Goal: Information Seeking & Learning: Find specific fact

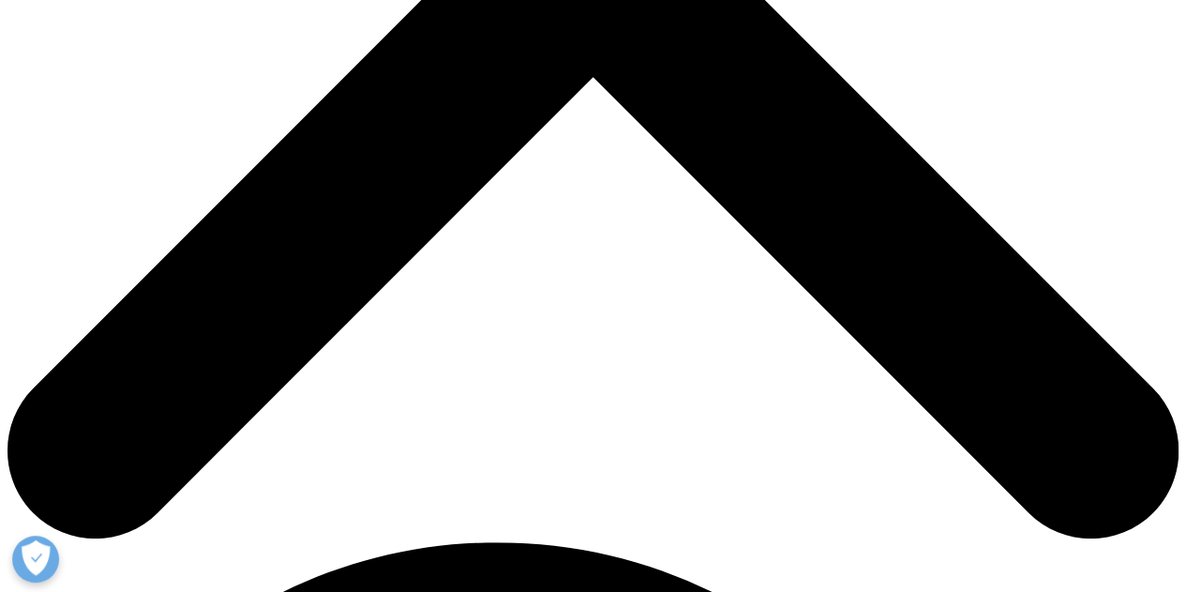
scroll to position [469, 0]
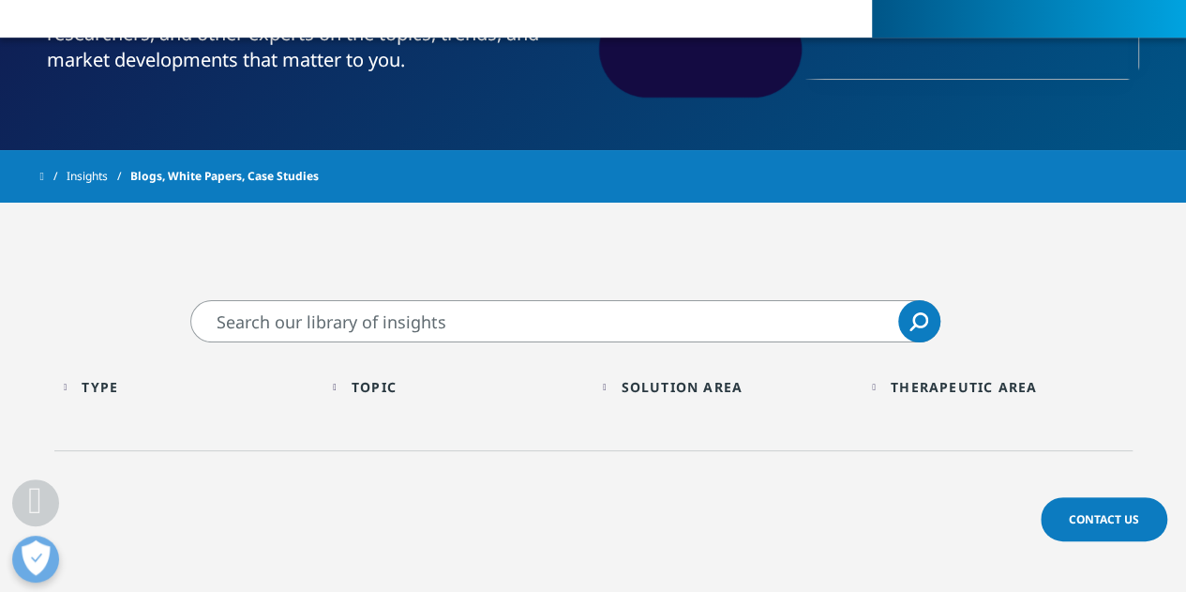
click at [405, 322] on input "Search" at bounding box center [565, 321] width 750 height 42
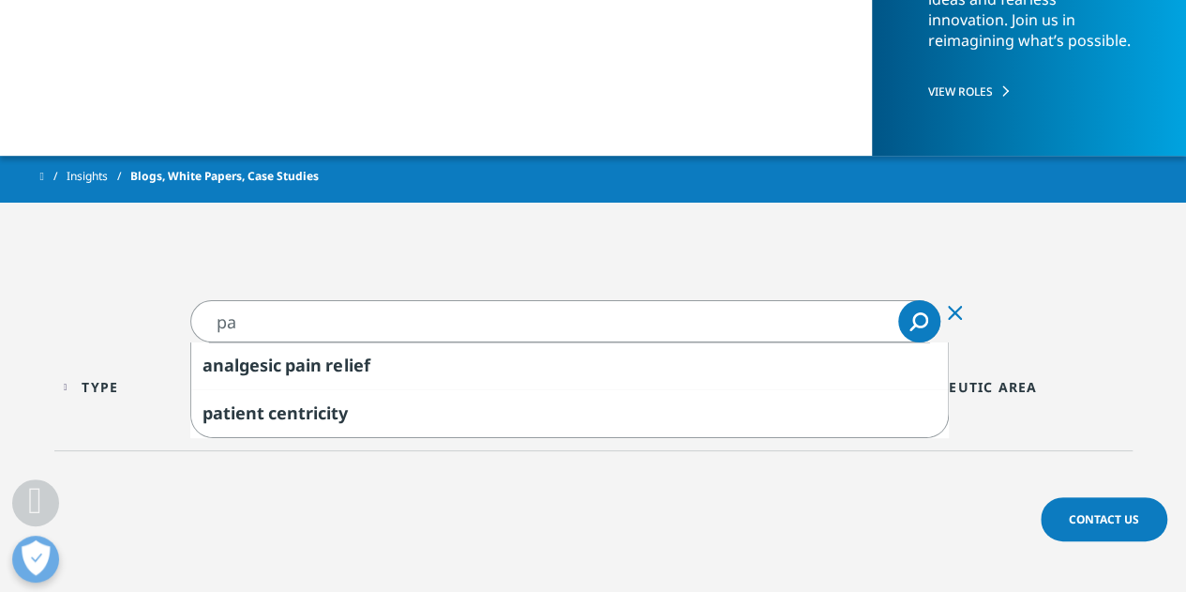
type input "p"
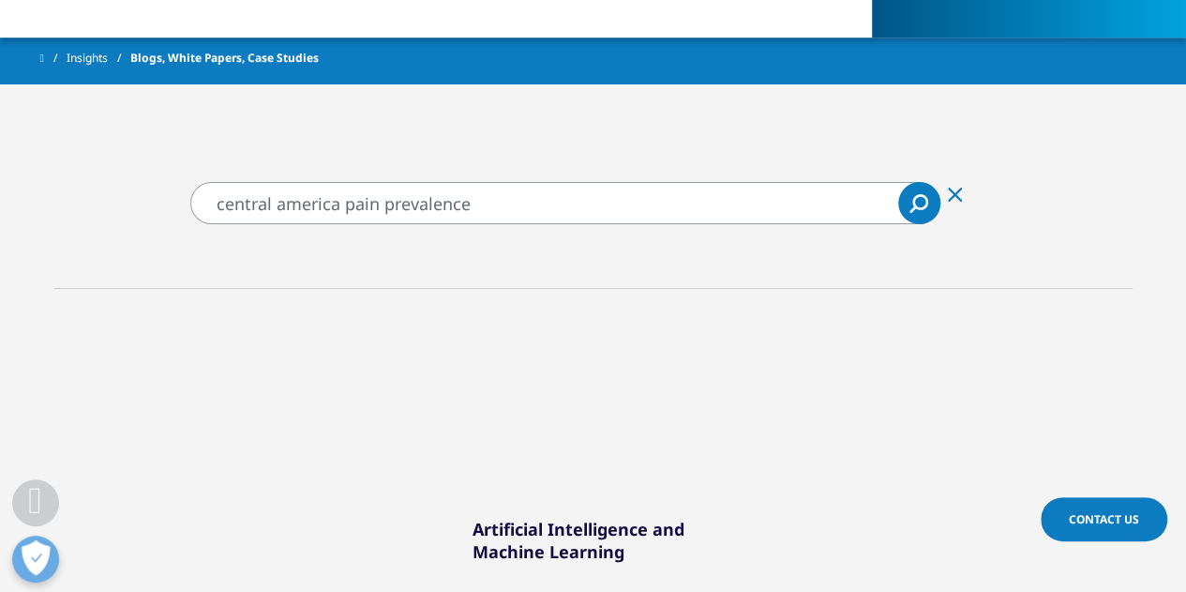
scroll to position [563, 0]
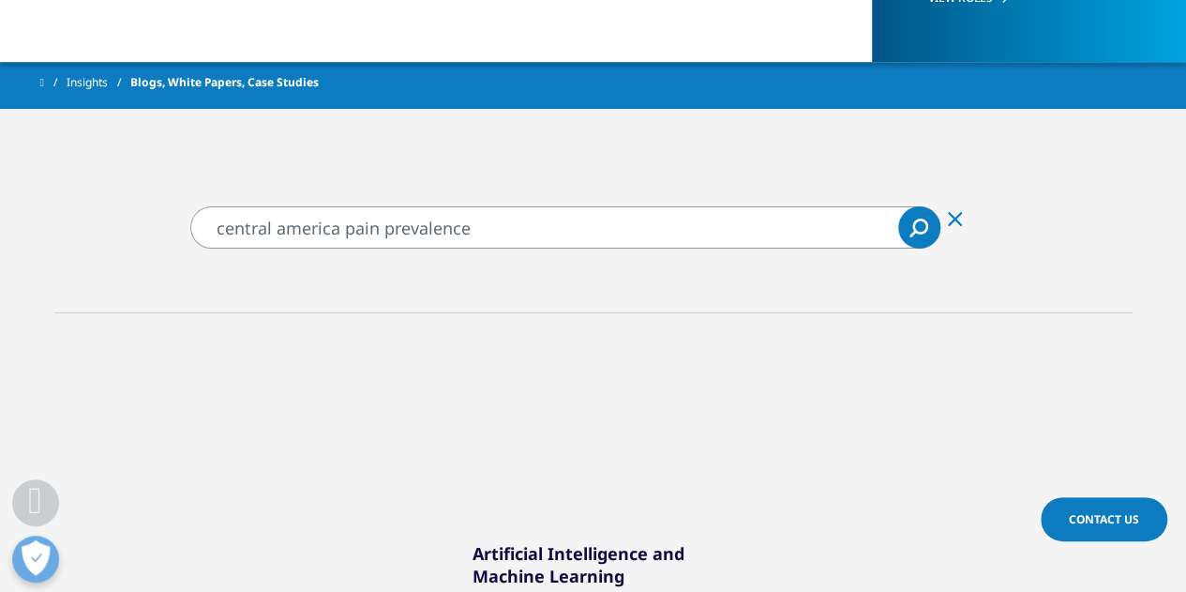
click at [915, 231] on icon "Search" at bounding box center [913, 233] width 7 height 7
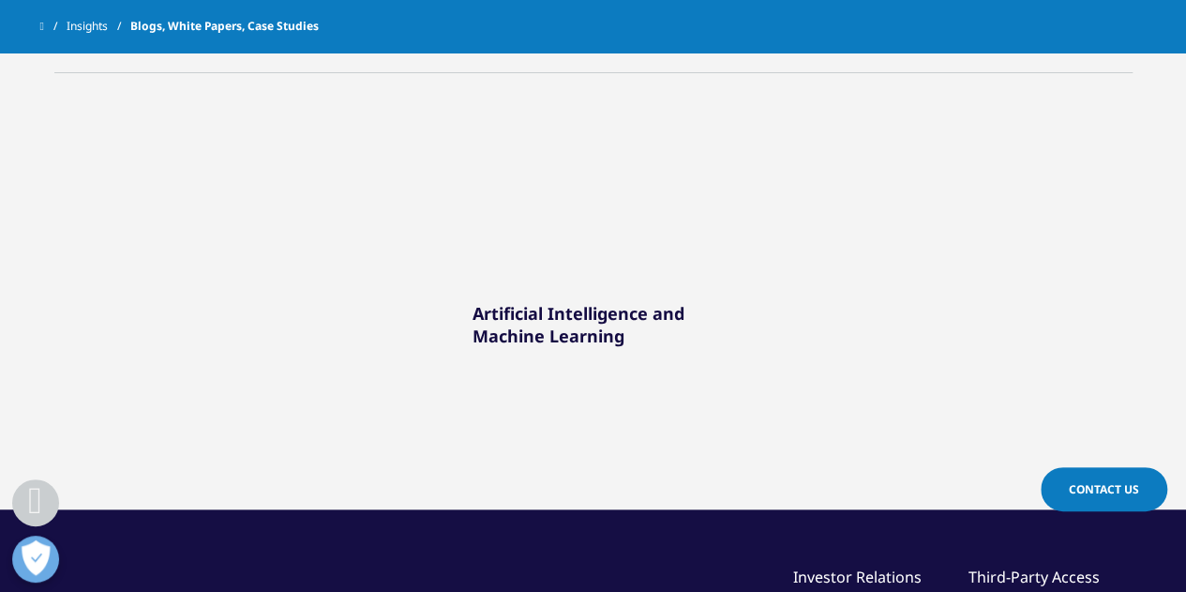
scroll to position [469, 0]
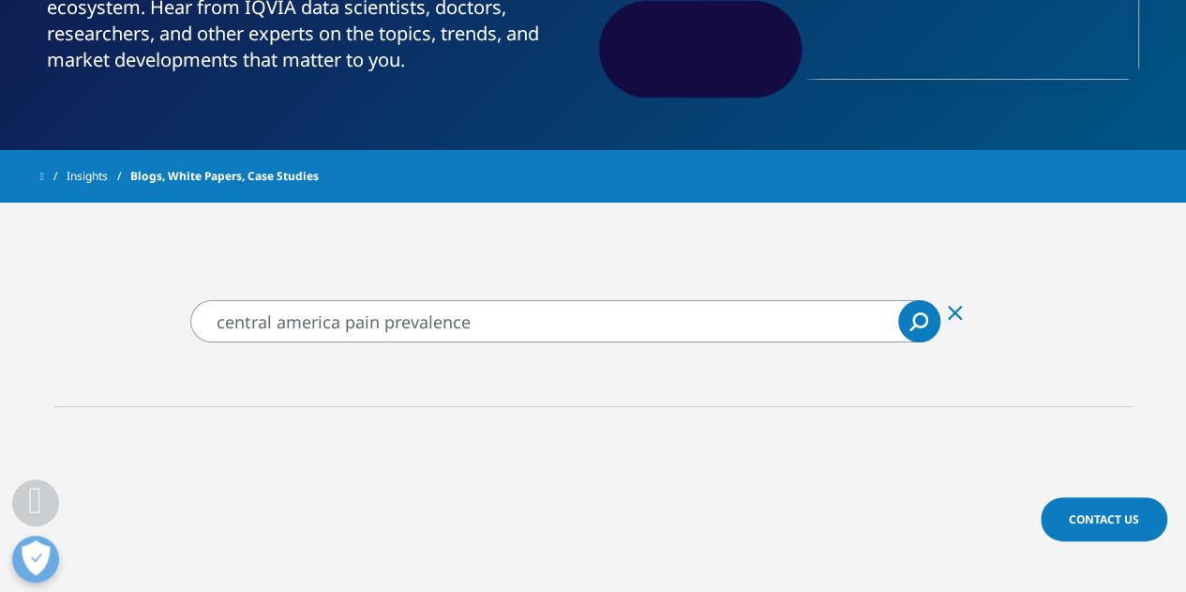
drag, startPoint x: 347, startPoint y: 324, endPoint x: 227, endPoint y: 329, distance: 120.2
click at [227, 329] on input "central america pain prevalence" at bounding box center [565, 321] width 750 height 42
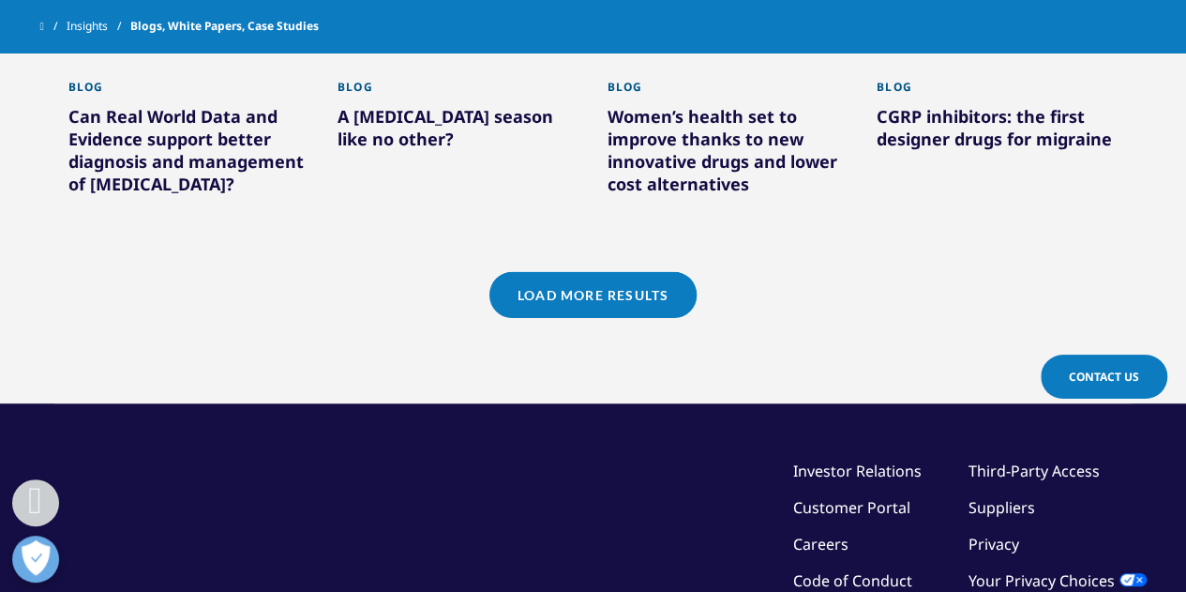
scroll to position [1782, 0]
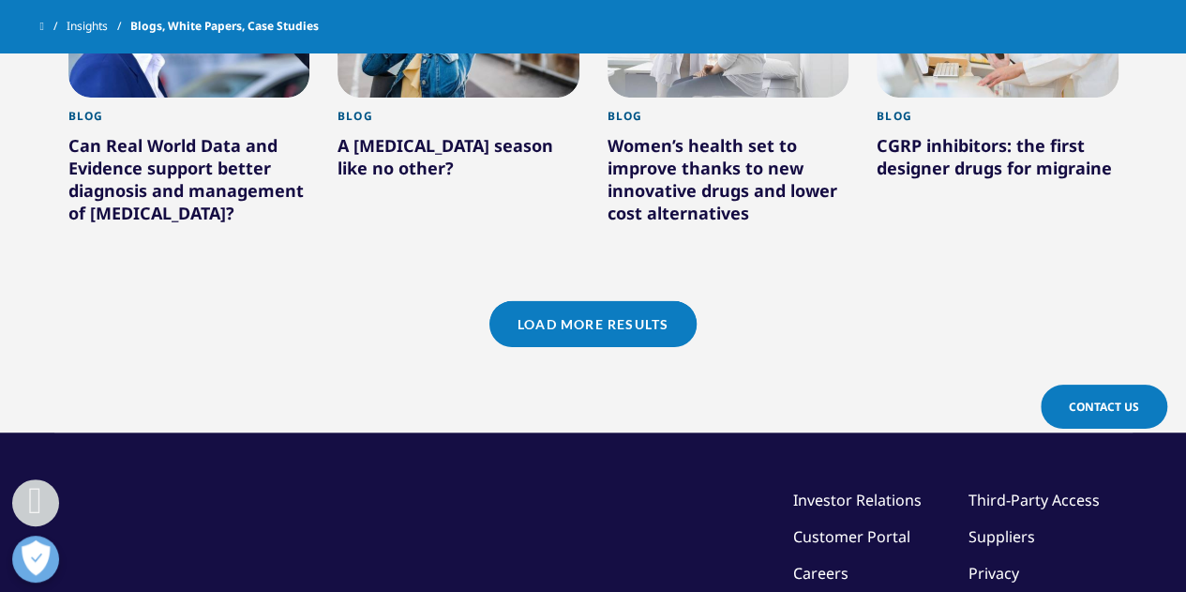
click at [617, 326] on link "Load More Results" at bounding box center [593, 324] width 207 height 46
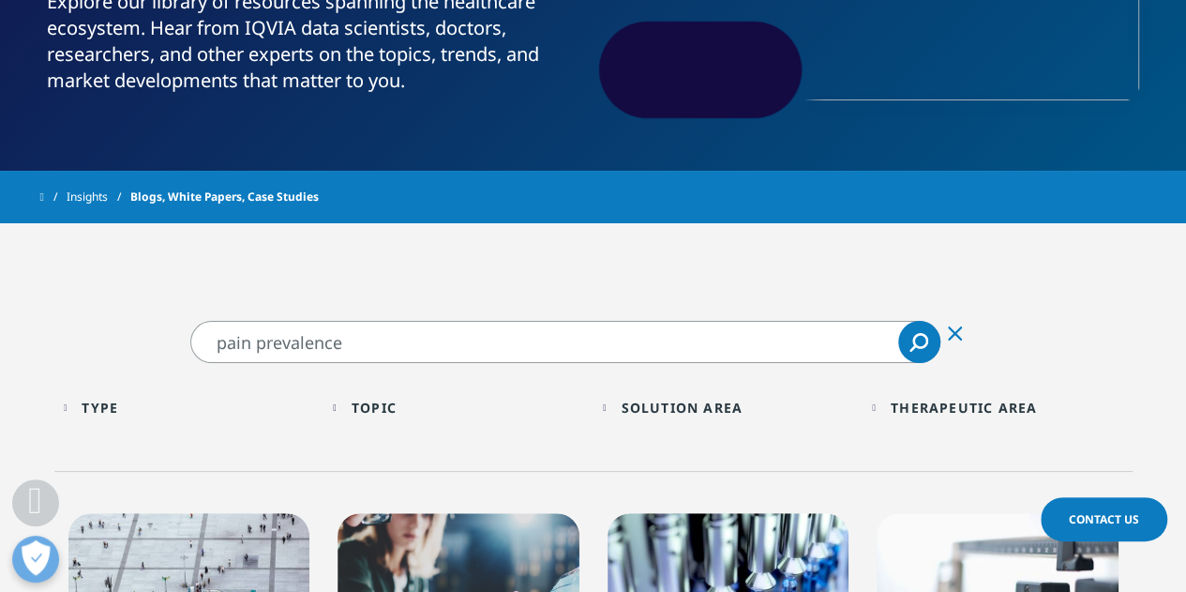
scroll to position [563, 0]
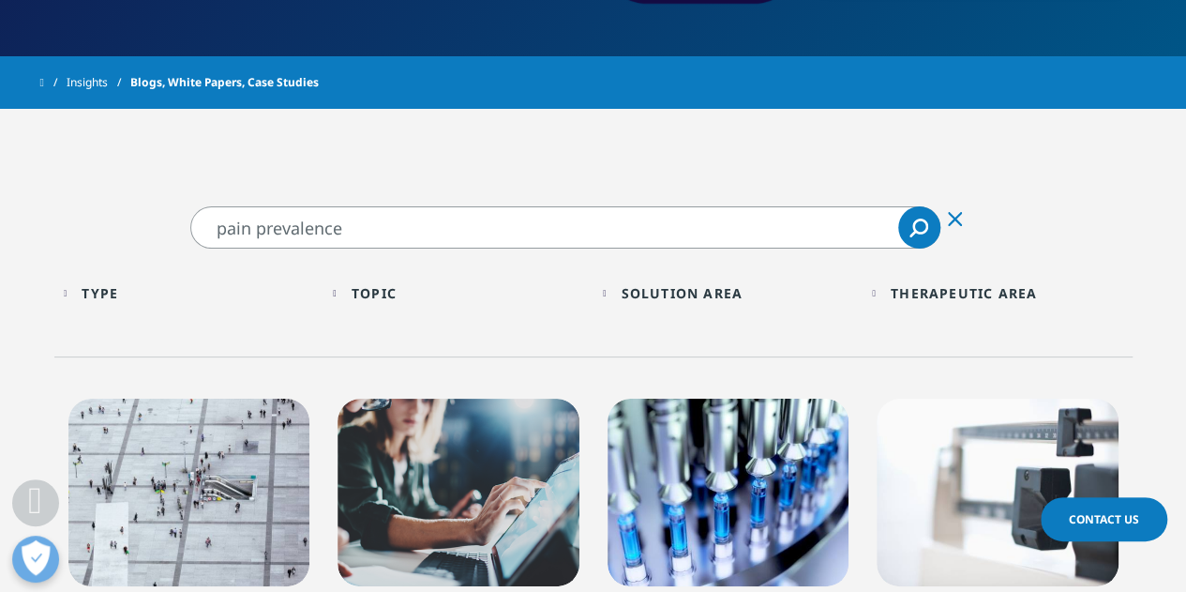
drag, startPoint x: 373, startPoint y: 228, endPoint x: 261, endPoint y: 232, distance: 112.6
click at [261, 231] on input "pain prevalence" at bounding box center [565, 227] width 750 height 42
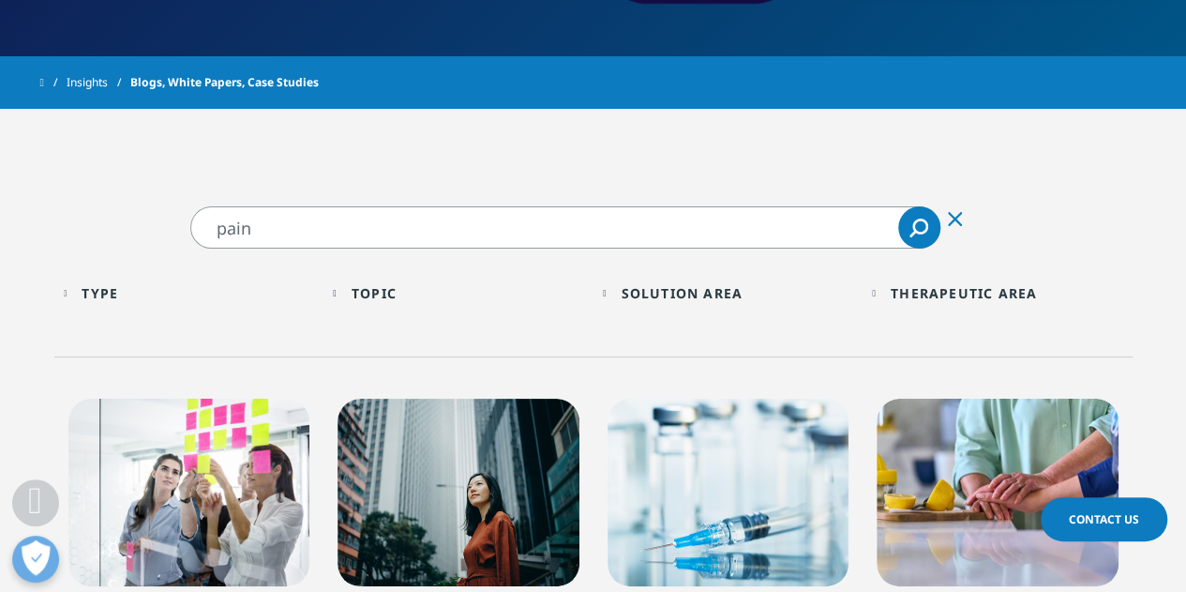
click at [219, 236] on input "pain" at bounding box center [565, 227] width 750 height 42
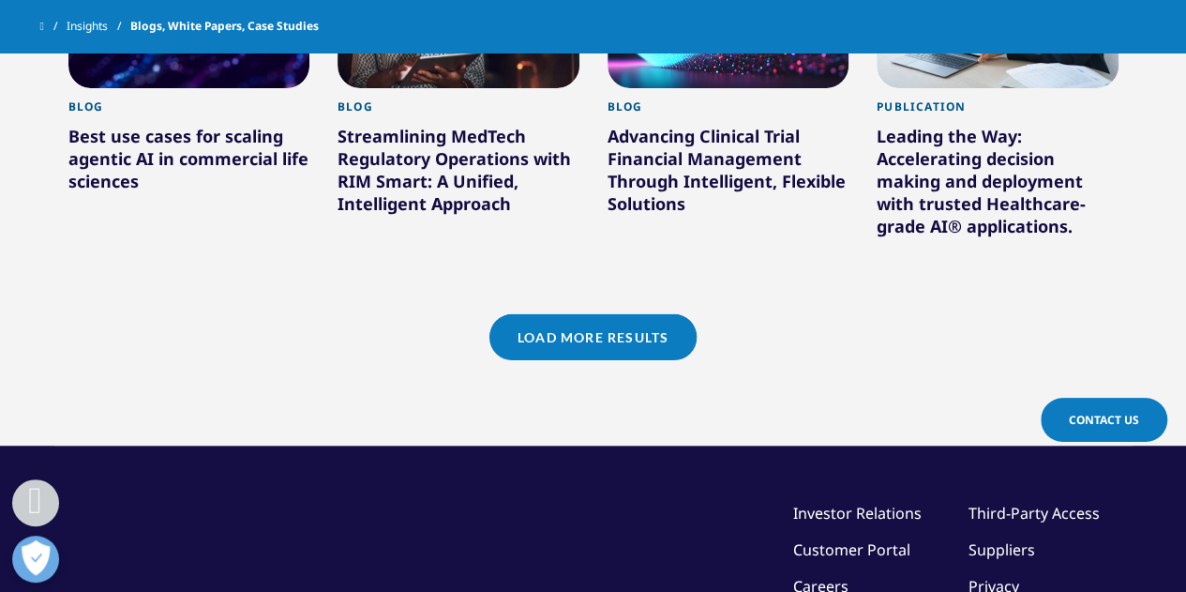
scroll to position [1876, 0]
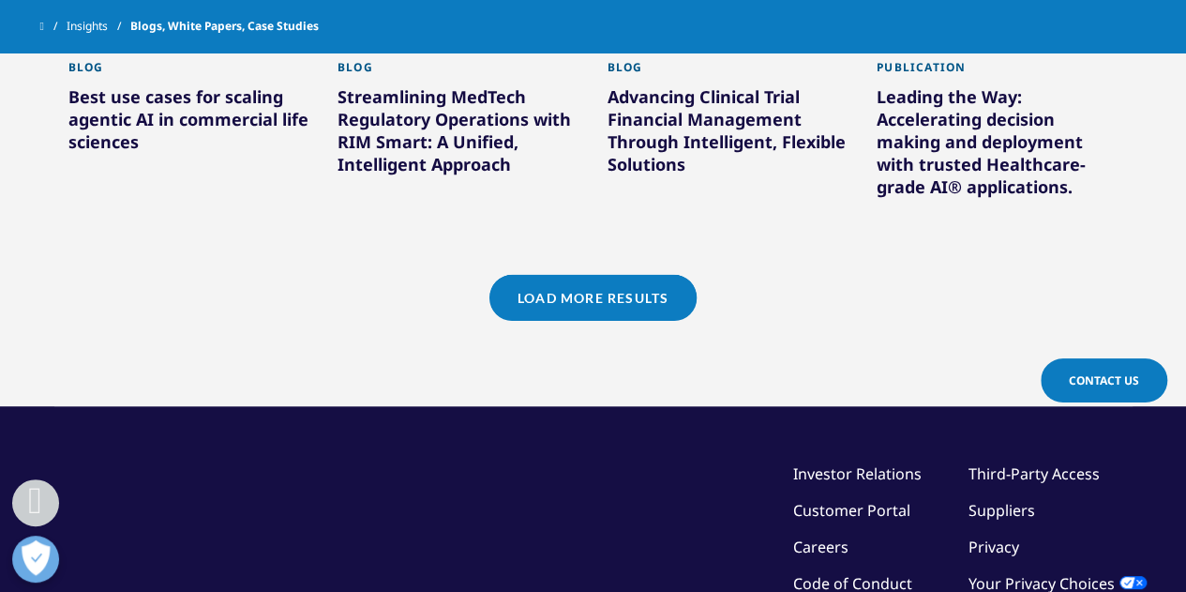
click at [640, 284] on link "Load More Results" at bounding box center [593, 298] width 207 height 46
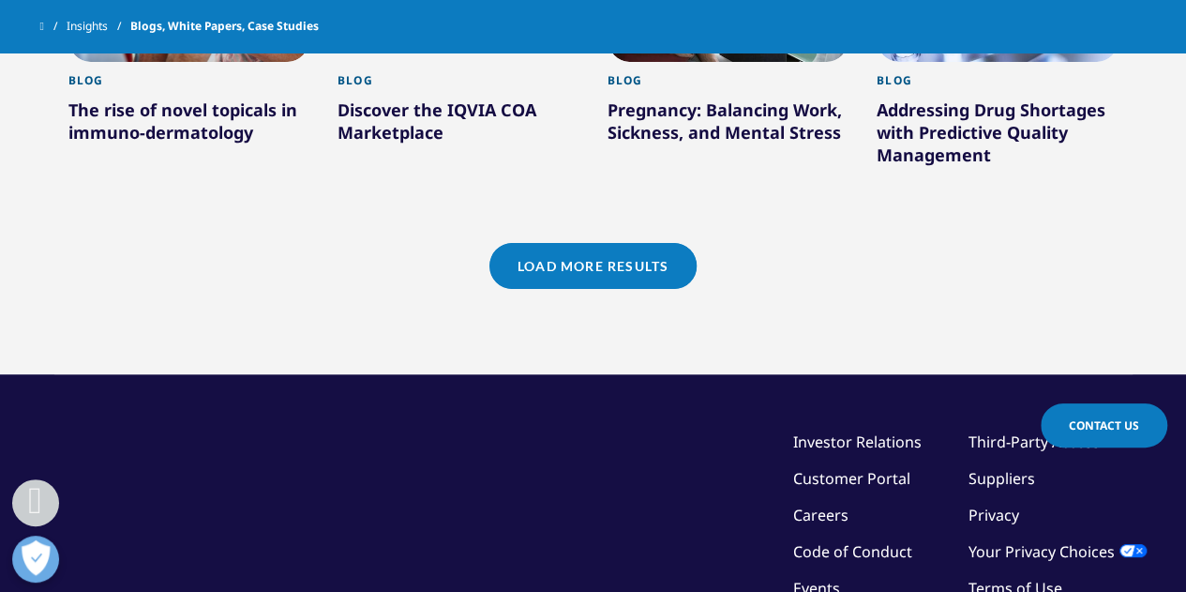
scroll to position [3189, 0]
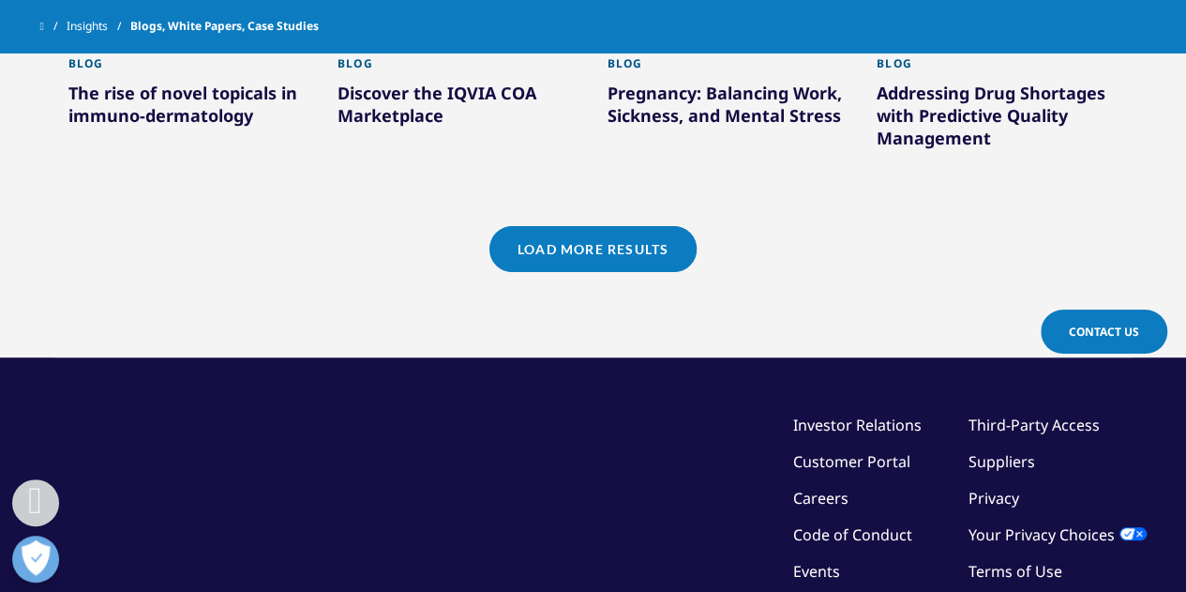
click at [641, 241] on link "Load More Results" at bounding box center [593, 249] width 207 height 46
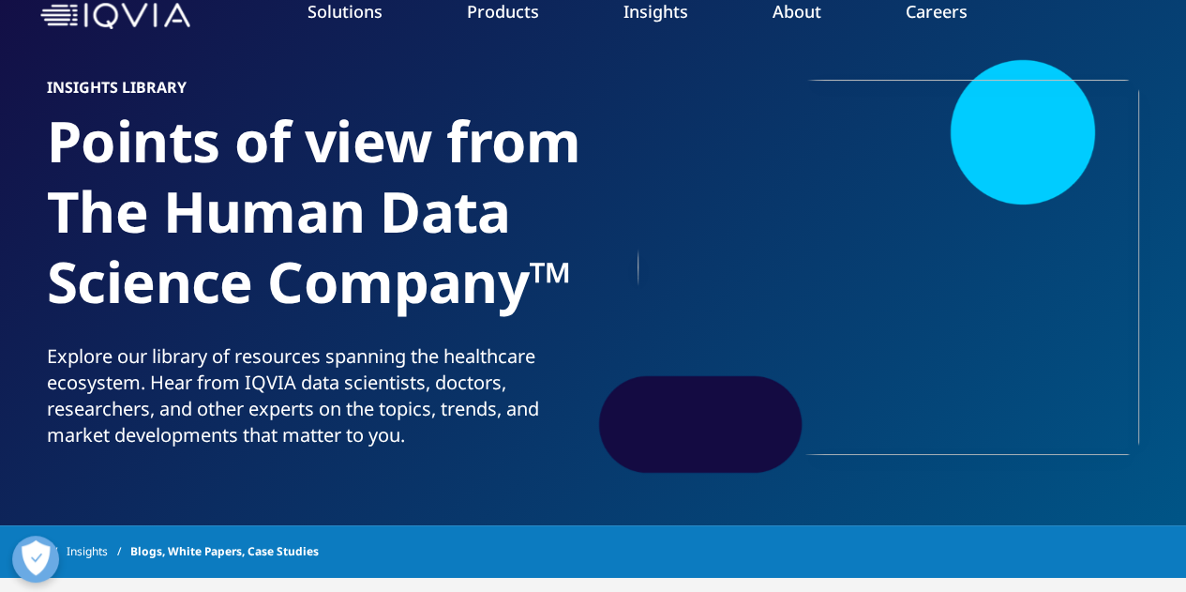
scroll to position [375, 0]
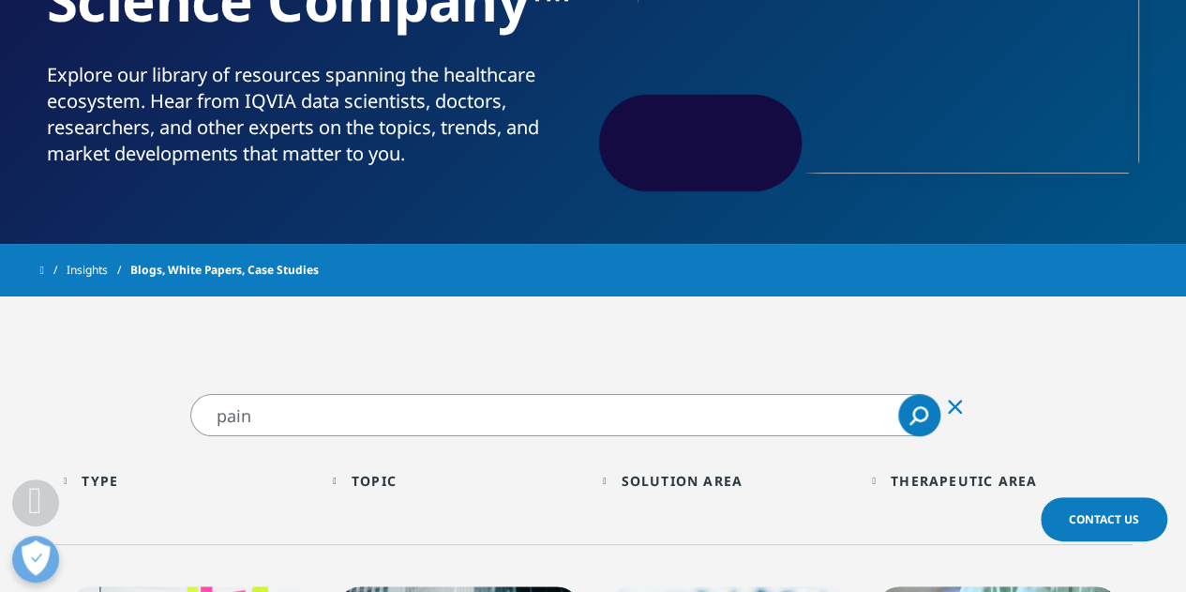
drag, startPoint x: 292, startPoint y: 407, endPoint x: 48, endPoint y: 406, distance: 243.9
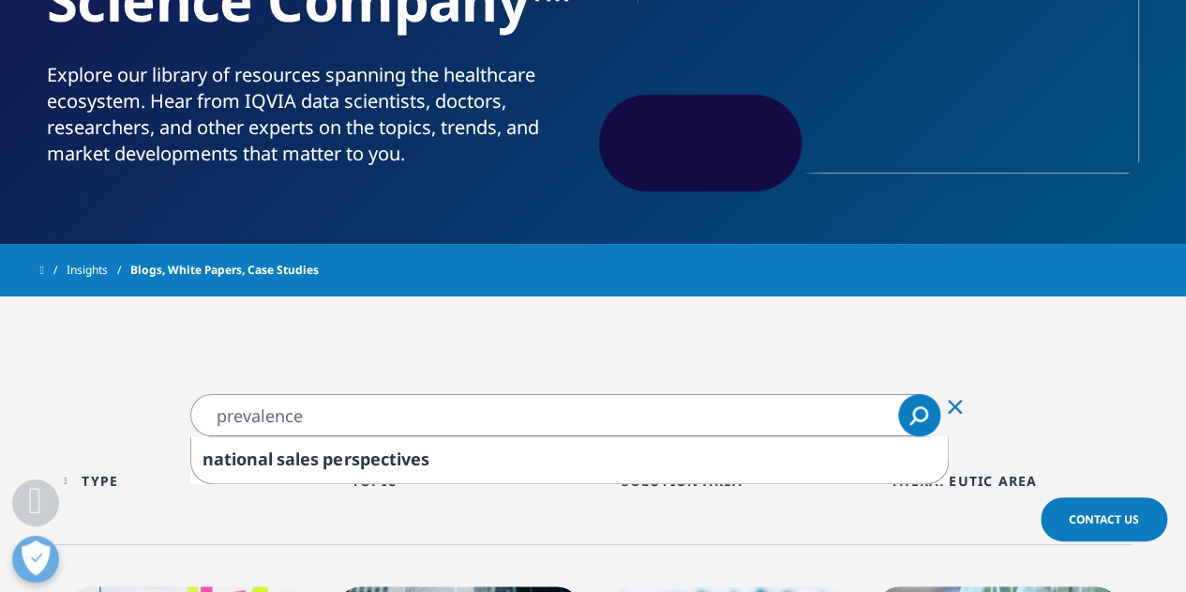
type input "prevalence"
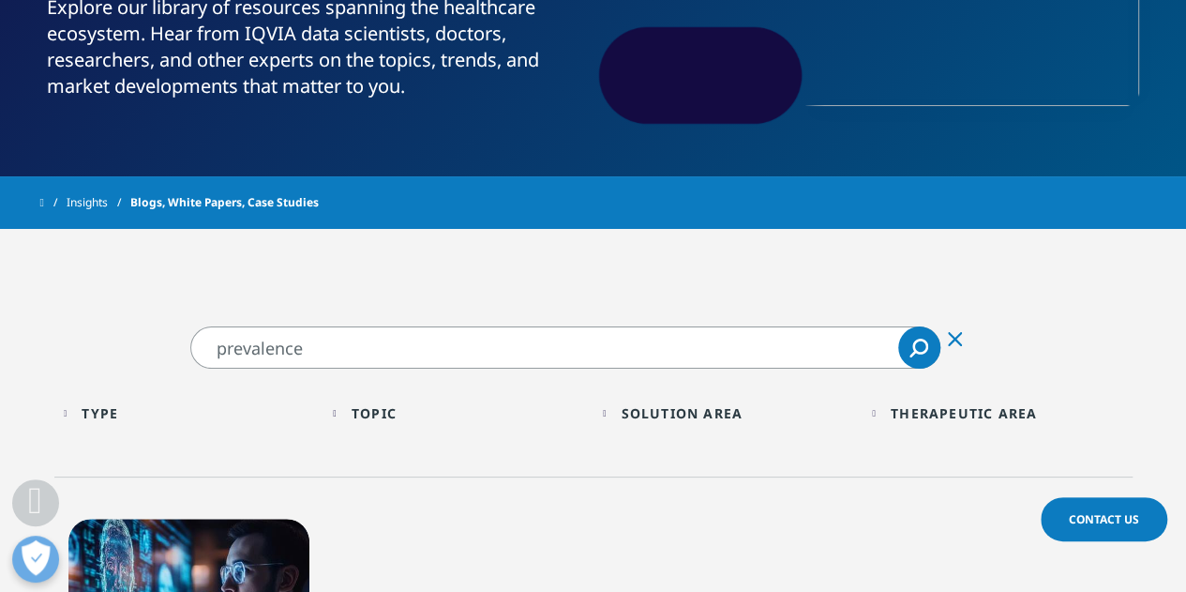
scroll to position [469, 0]
